Goal: Browse casually

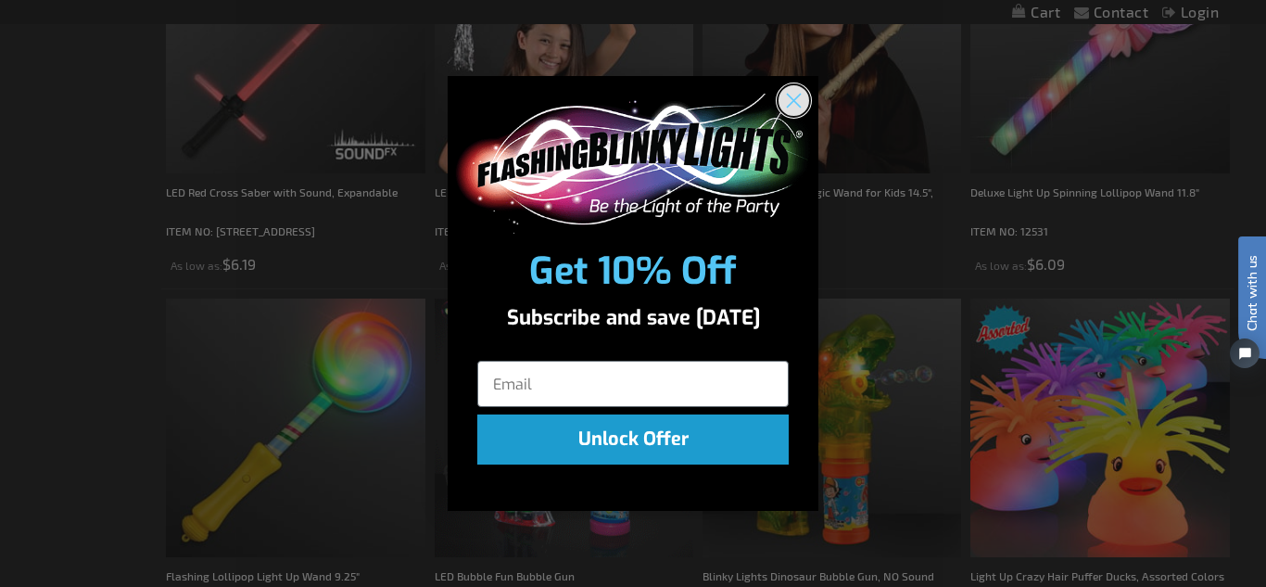
click at [800, 96] on circle "Close dialog" at bounding box center [793, 100] width 31 height 31
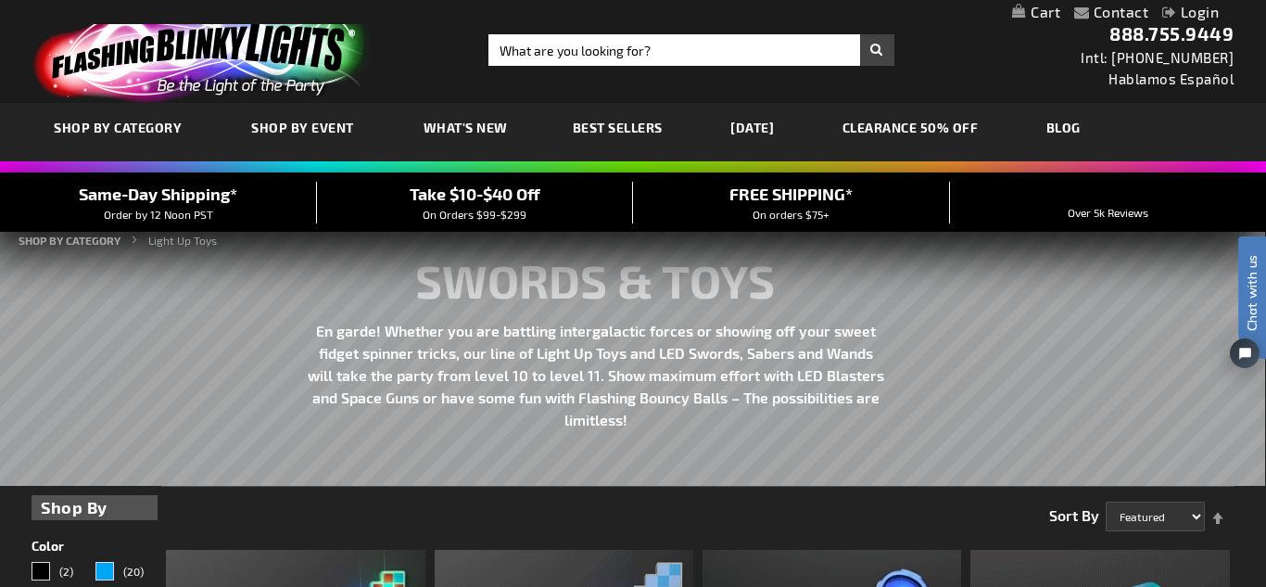
click at [915, 120] on link "CLEARANCE 50% OFF" at bounding box center [910, 127] width 164 height 62
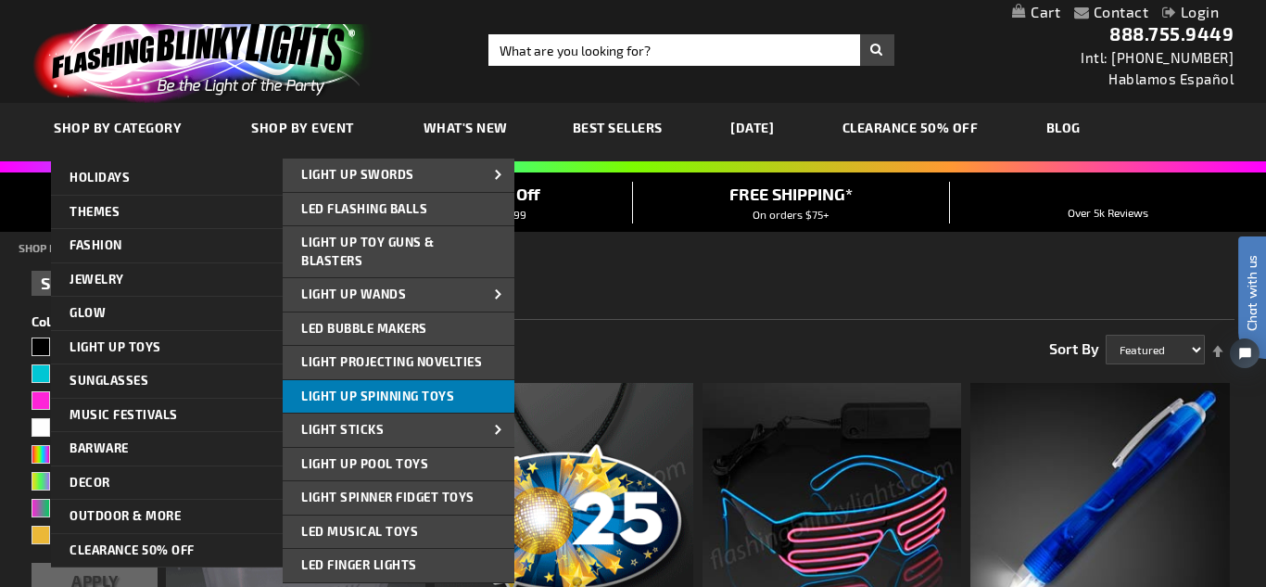
click at [445, 385] on link "Light Up Spinning Toys" at bounding box center [399, 396] width 232 height 33
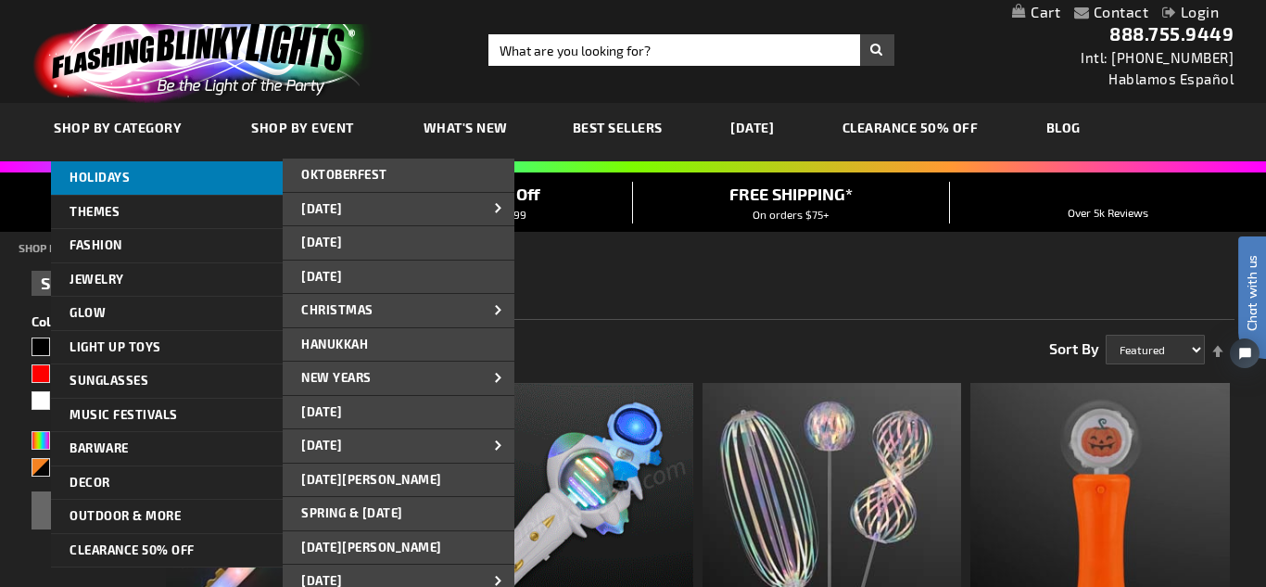
click at [116, 168] on link "HOLIDAYS" at bounding box center [167, 177] width 232 height 33
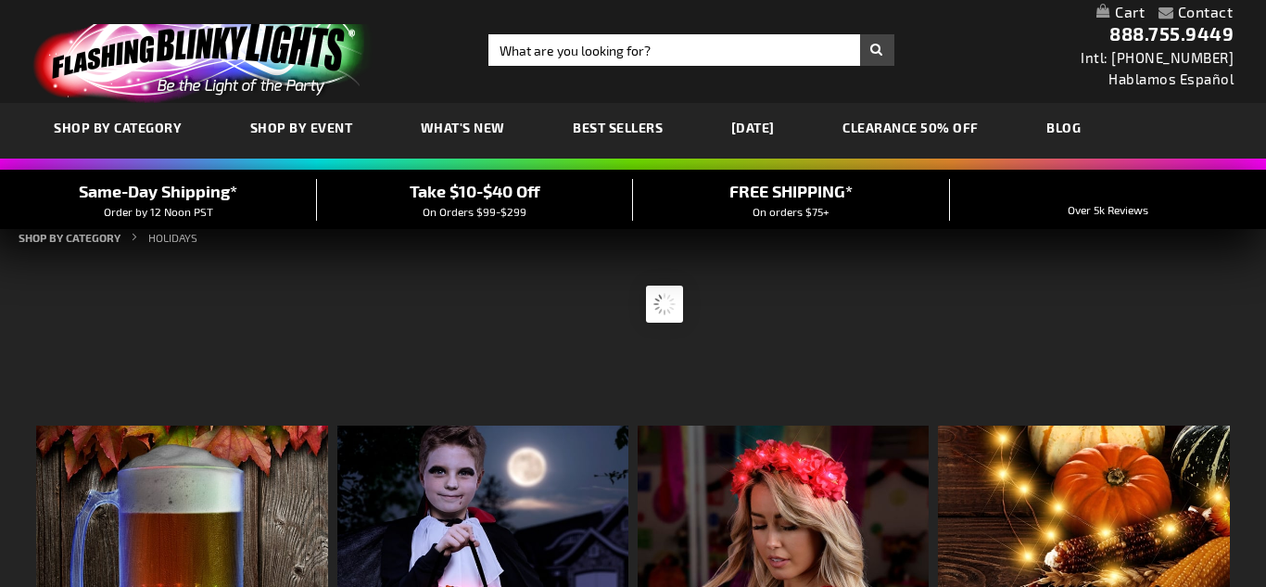
click at [131, 125] on div "SHOP BY CATEGORY SHOP BY EVENT WHAT'S NEW BEST SELLERS HALLOWEEN CLEARANCE 50% …" at bounding box center [633, 131] width 1266 height 56
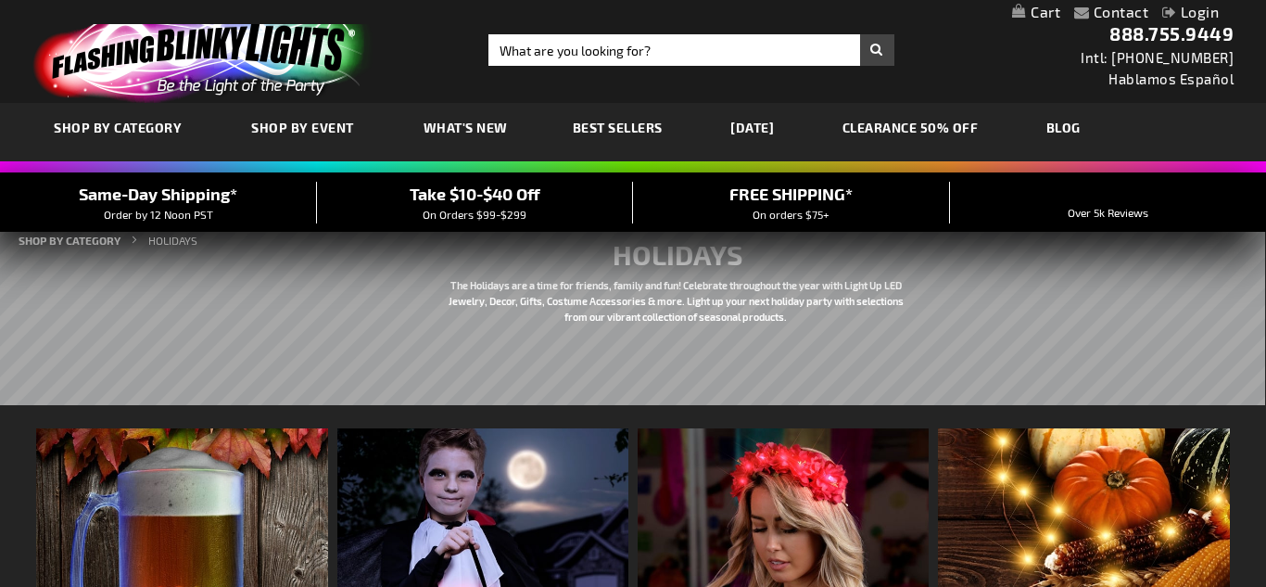
click at [131, 125] on span "SHOP BY CATEGORY" at bounding box center [118, 128] width 128 height 16
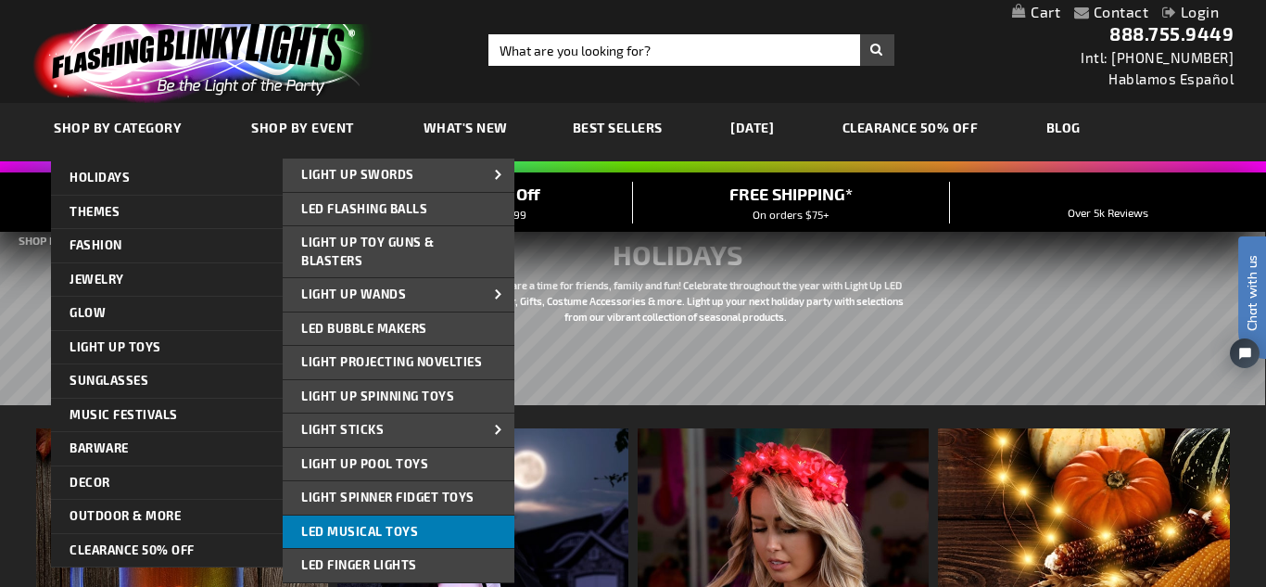
click at [363, 523] on span "LED Musical Toys" at bounding box center [359, 530] width 117 height 15
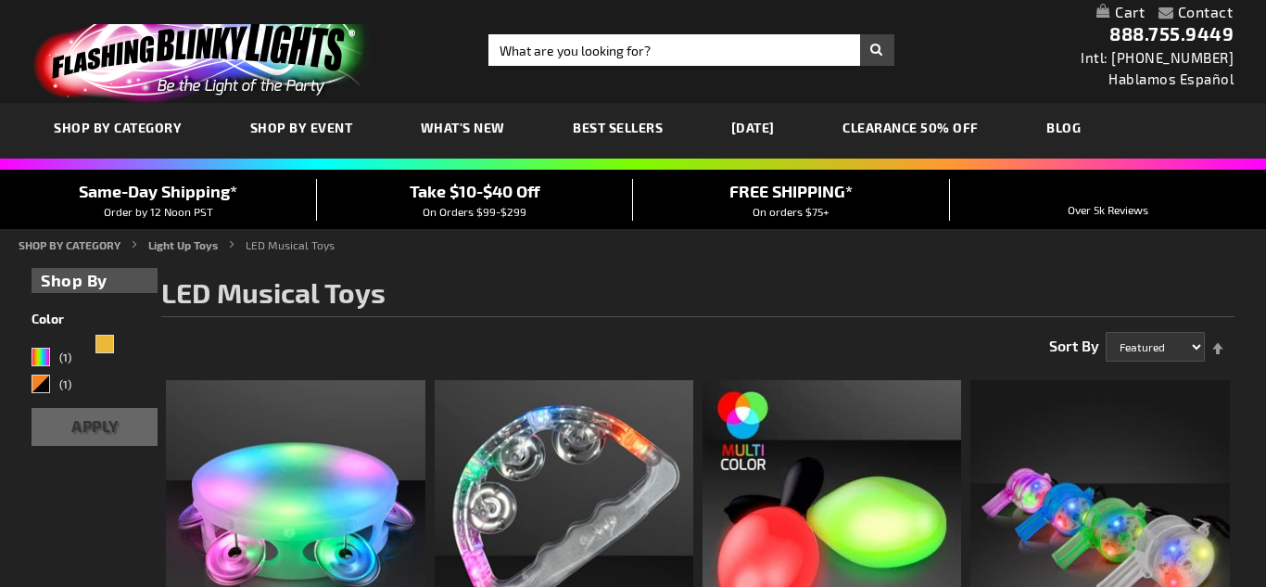
click at [431, 41] on link at bounding box center [240, 53] width 442 height 100
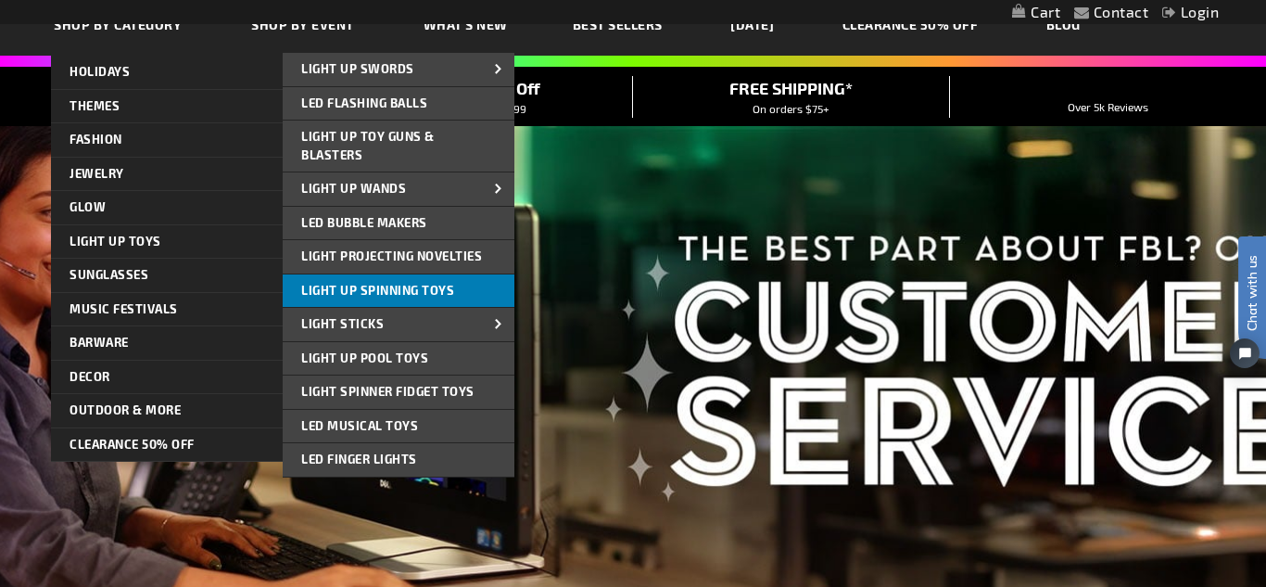
scroll to position [108, 0]
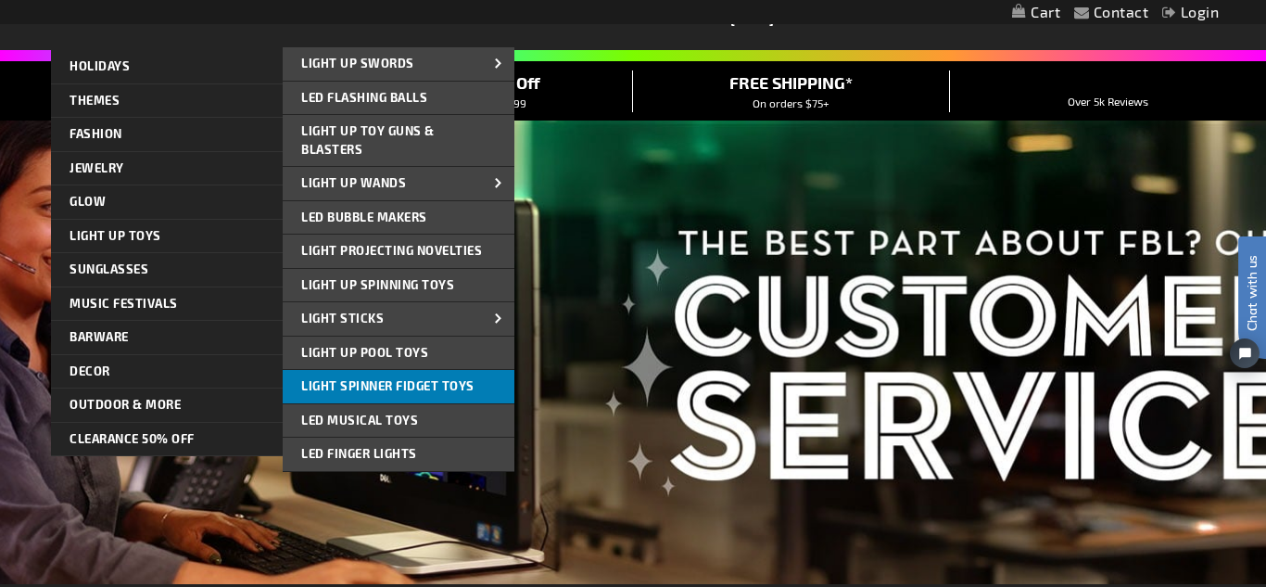
click at [366, 385] on span "Light Spinner Fidget Toys" at bounding box center [387, 385] width 173 height 15
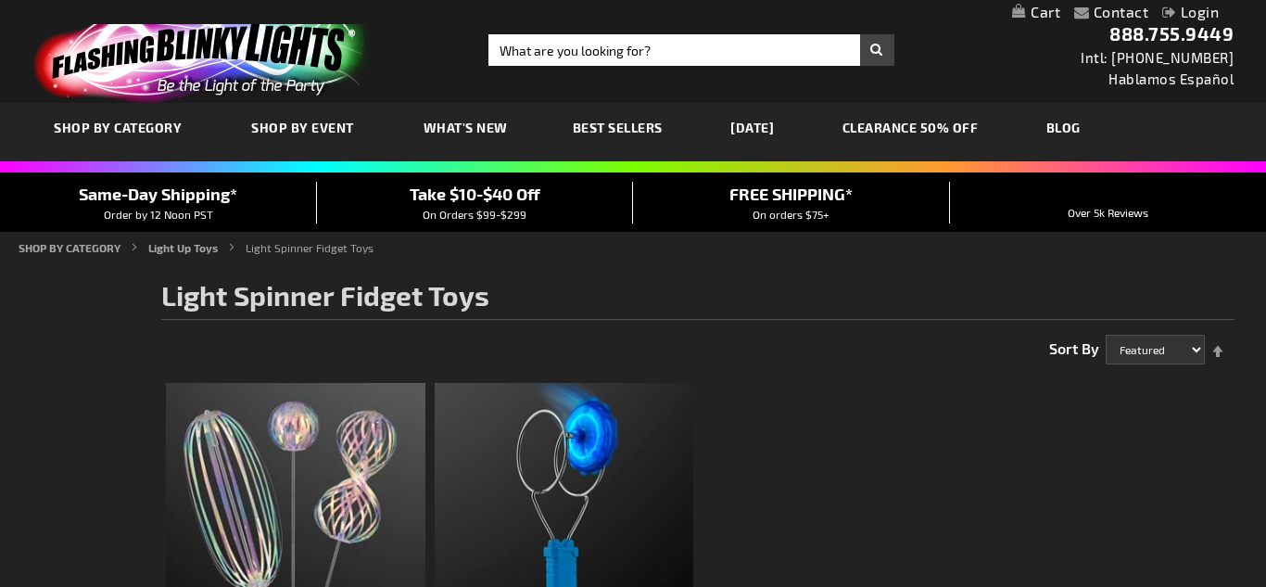
click at [91, 129] on span "SHOP BY CATEGORY" at bounding box center [118, 128] width 128 height 16
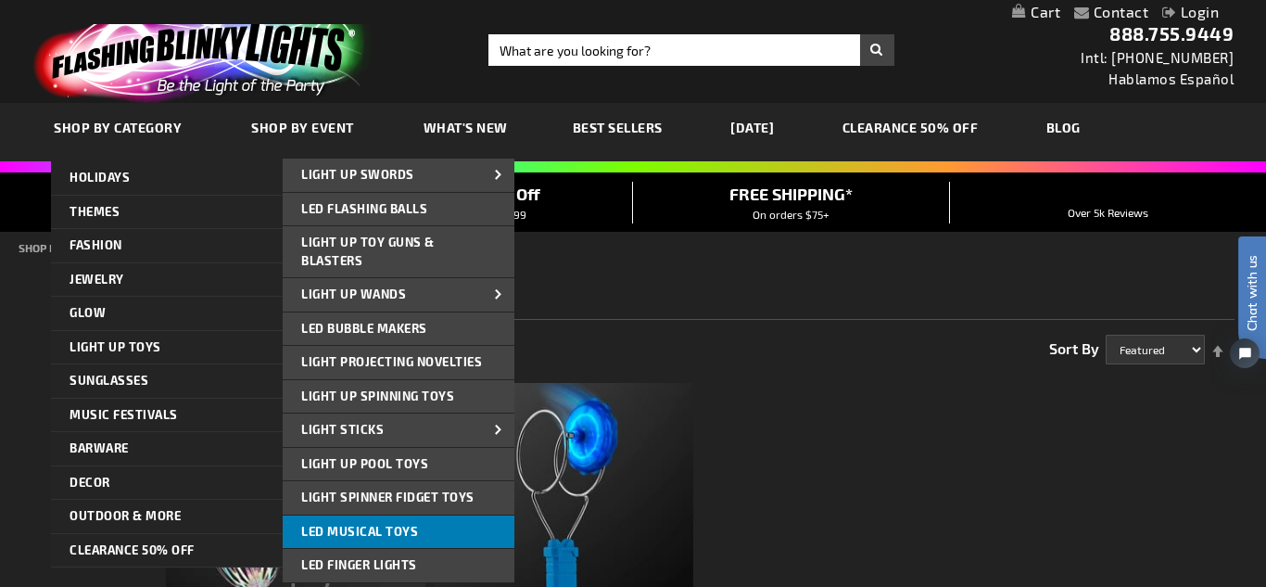
click at [410, 526] on span "LED Musical Toys" at bounding box center [359, 530] width 117 height 15
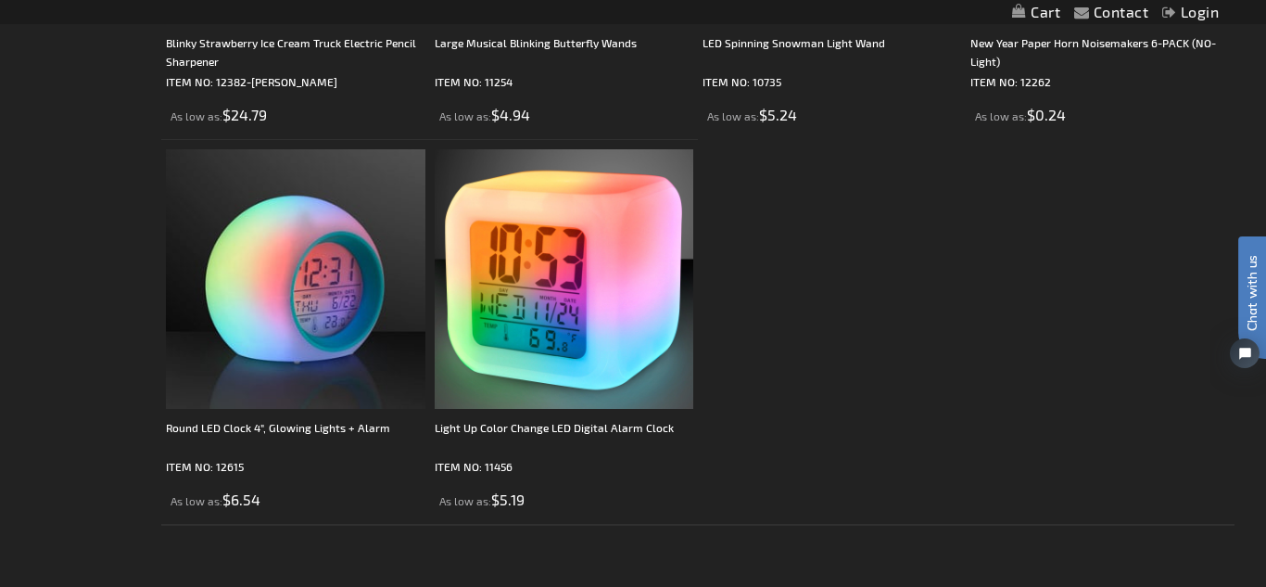
scroll to position [1410, 0]
